Goal: Check status: Check status

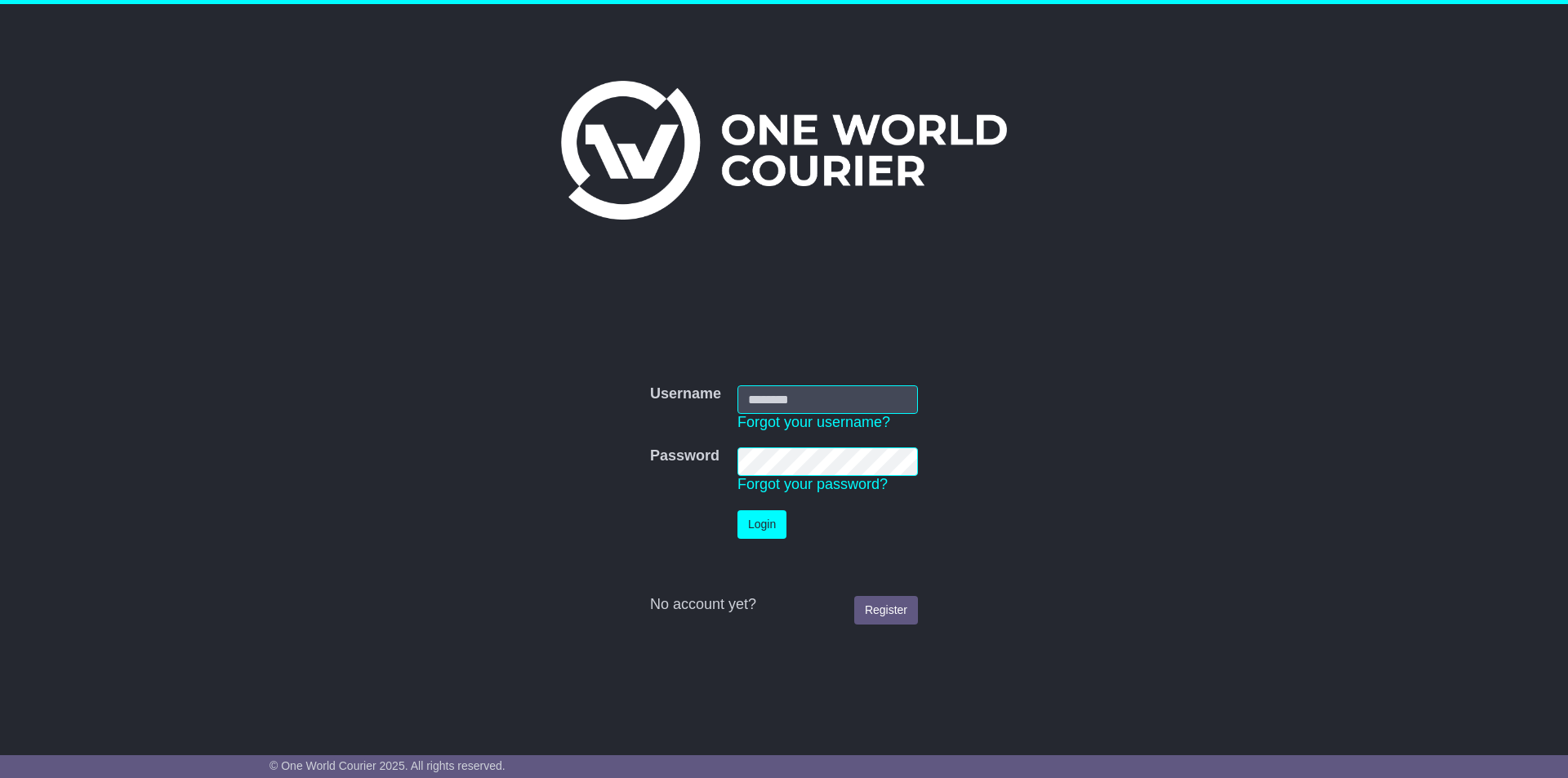
type input "**********"
click at [757, 534] on button "Login" at bounding box center [761, 524] width 49 height 28
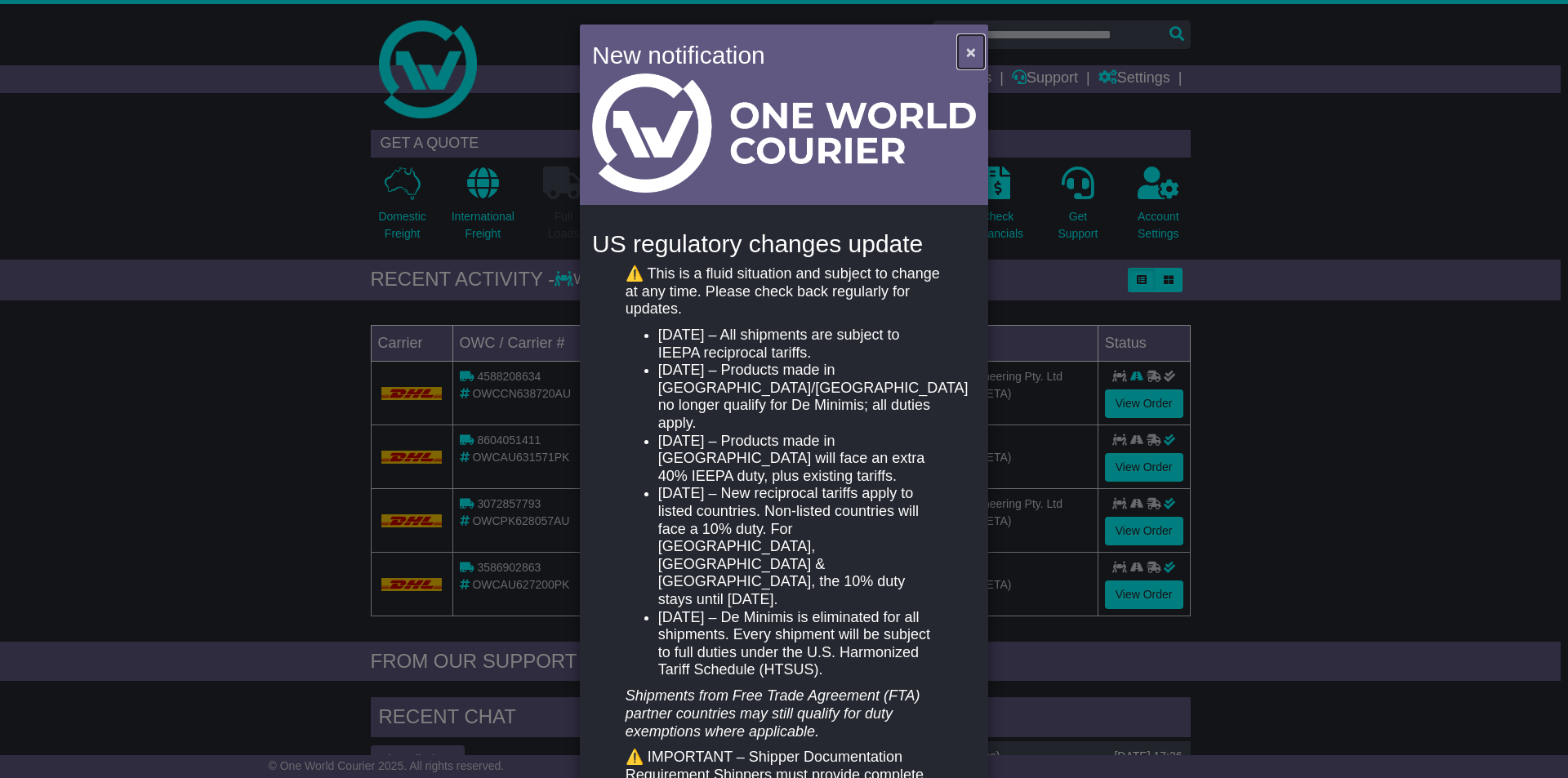
click at [968, 54] on span "×" at bounding box center [970, 52] width 9 height 19
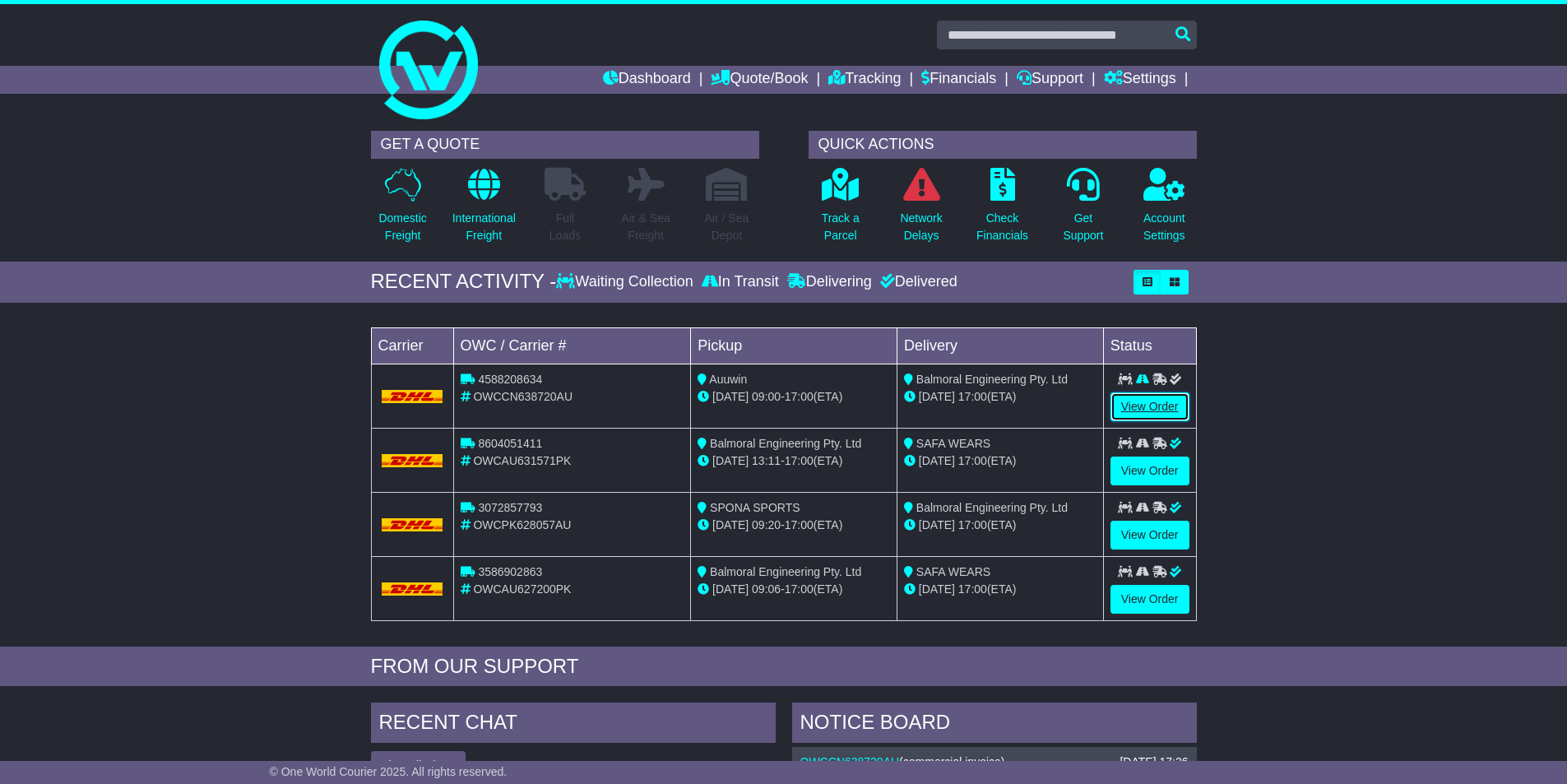
click at [1158, 403] on link "View Order" at bounding box center [1150, 406] width 79 height 29
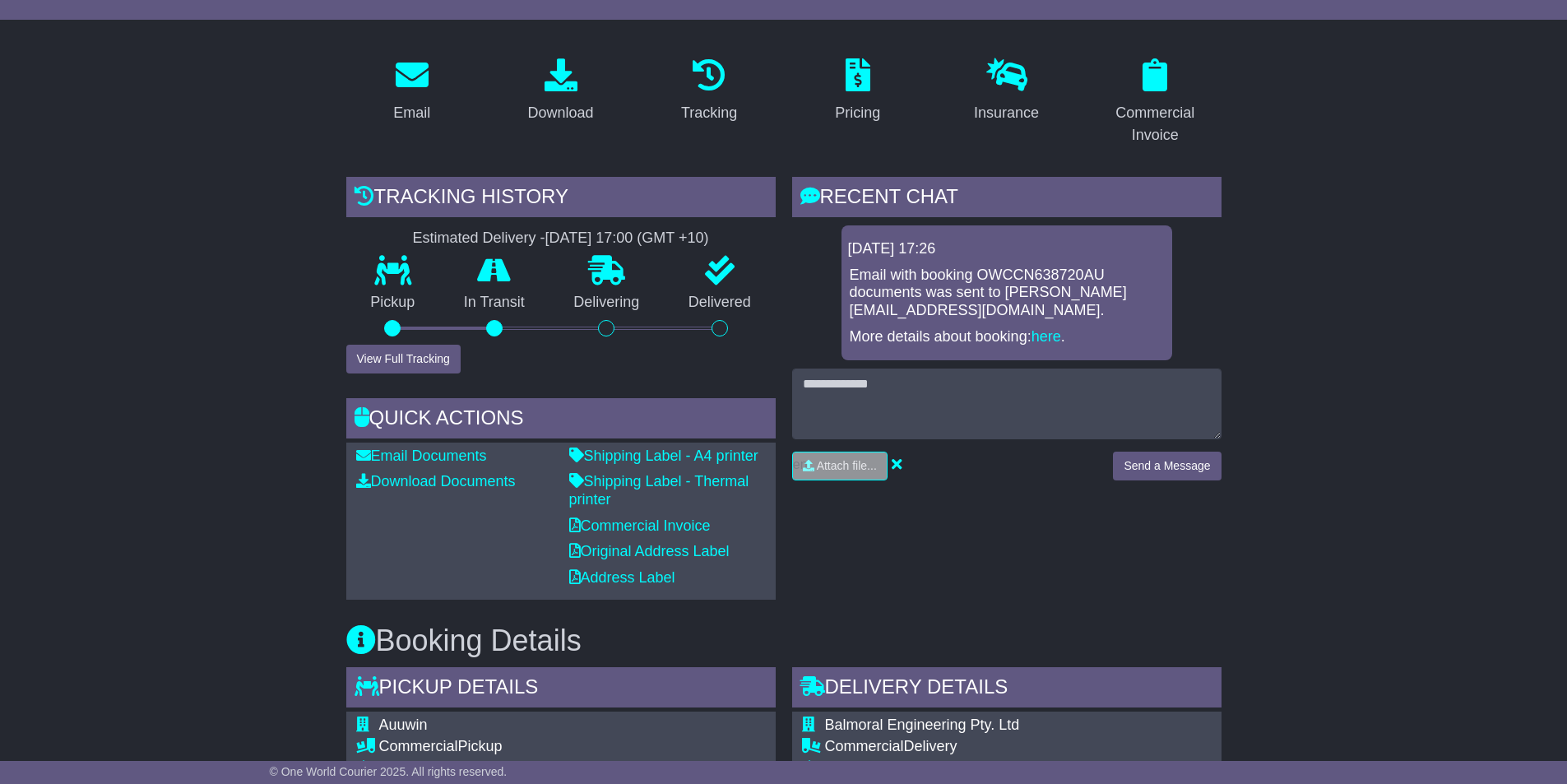
scroll to position [247, 0]
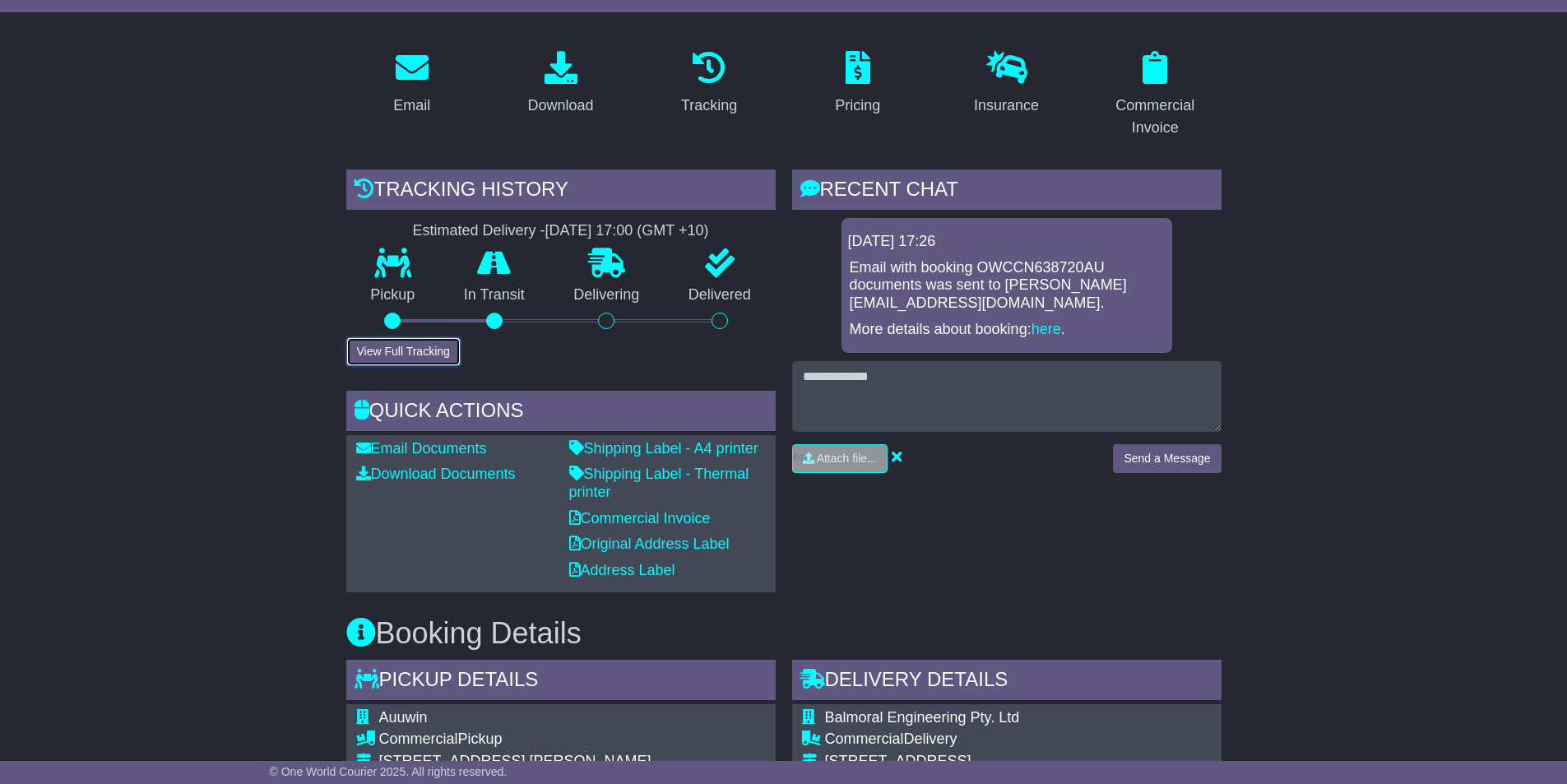
click at [407, 358] on button "View Full Tracking" at bounding box center [404, 351] width 114 height 29
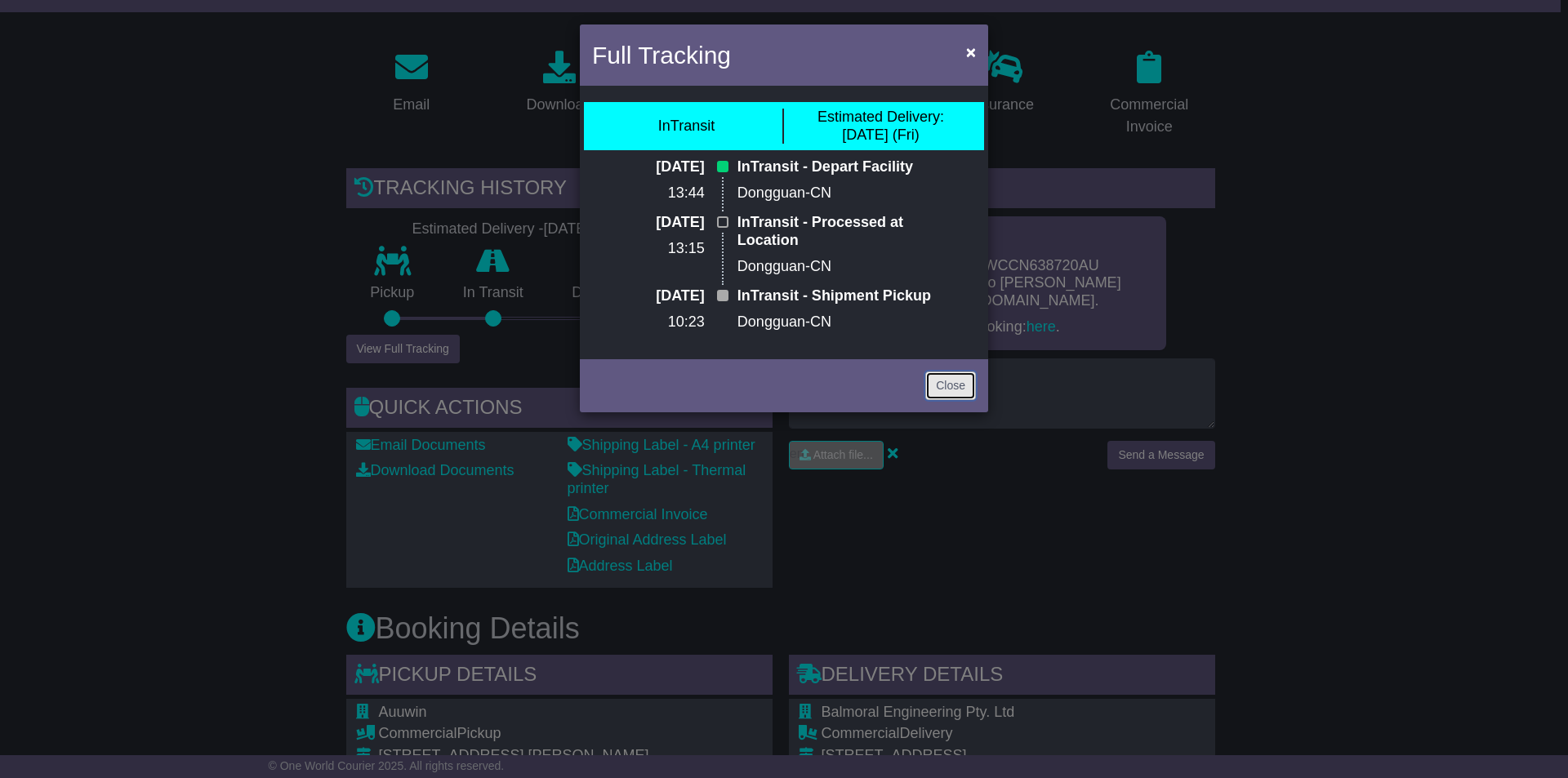
click at [945, 388] on link "Close" at bounding box center [950, 385] width 51 height 28
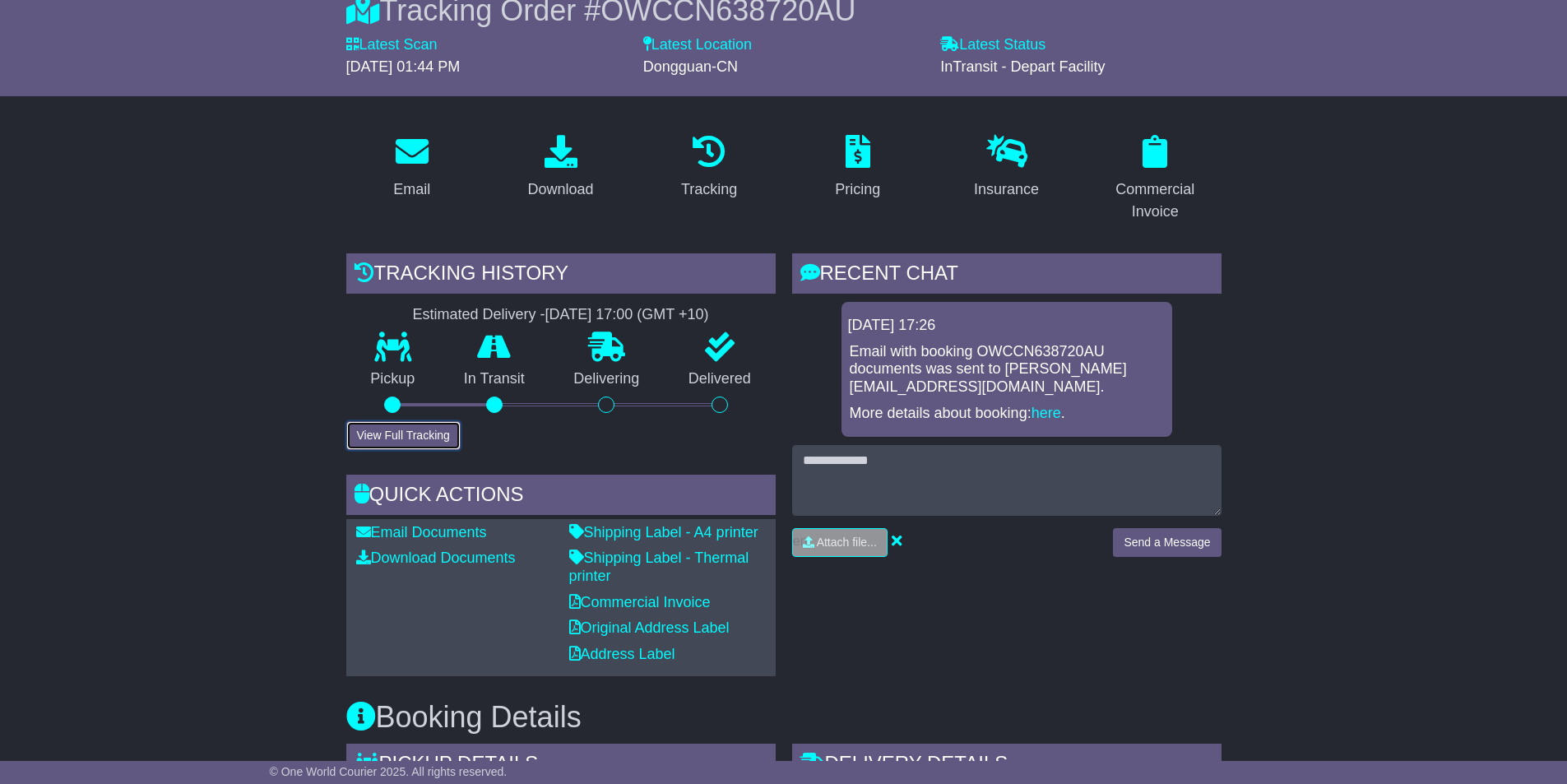
scroll to position [0, 0]
